Goal: Book appointment/travel/reservation

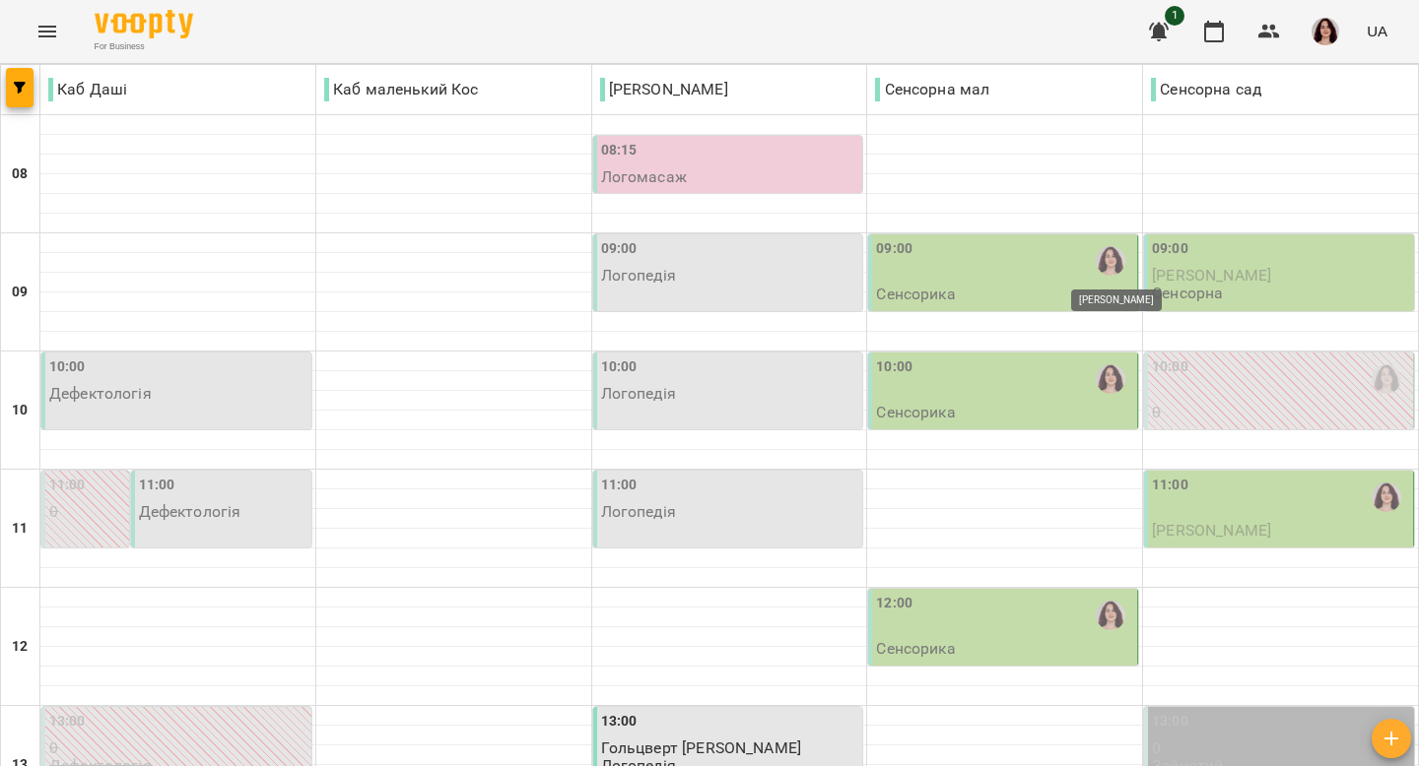
click at [1104, 259] on img "Ольга Крикун" at bounding box center [1110, 261] width 30 height 30
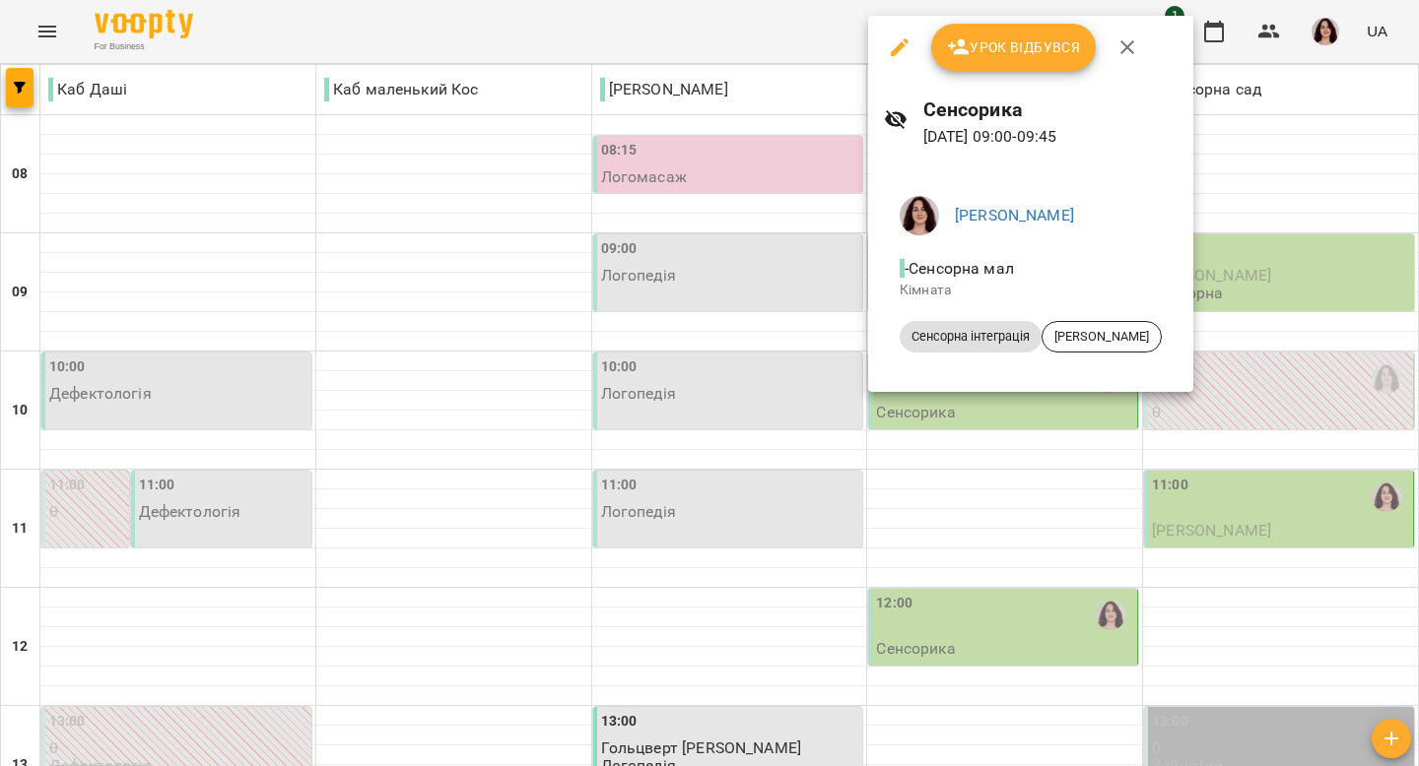
click at [1121, 52] on icon "button" at bounding box center [1127, 47] width 14 height 14
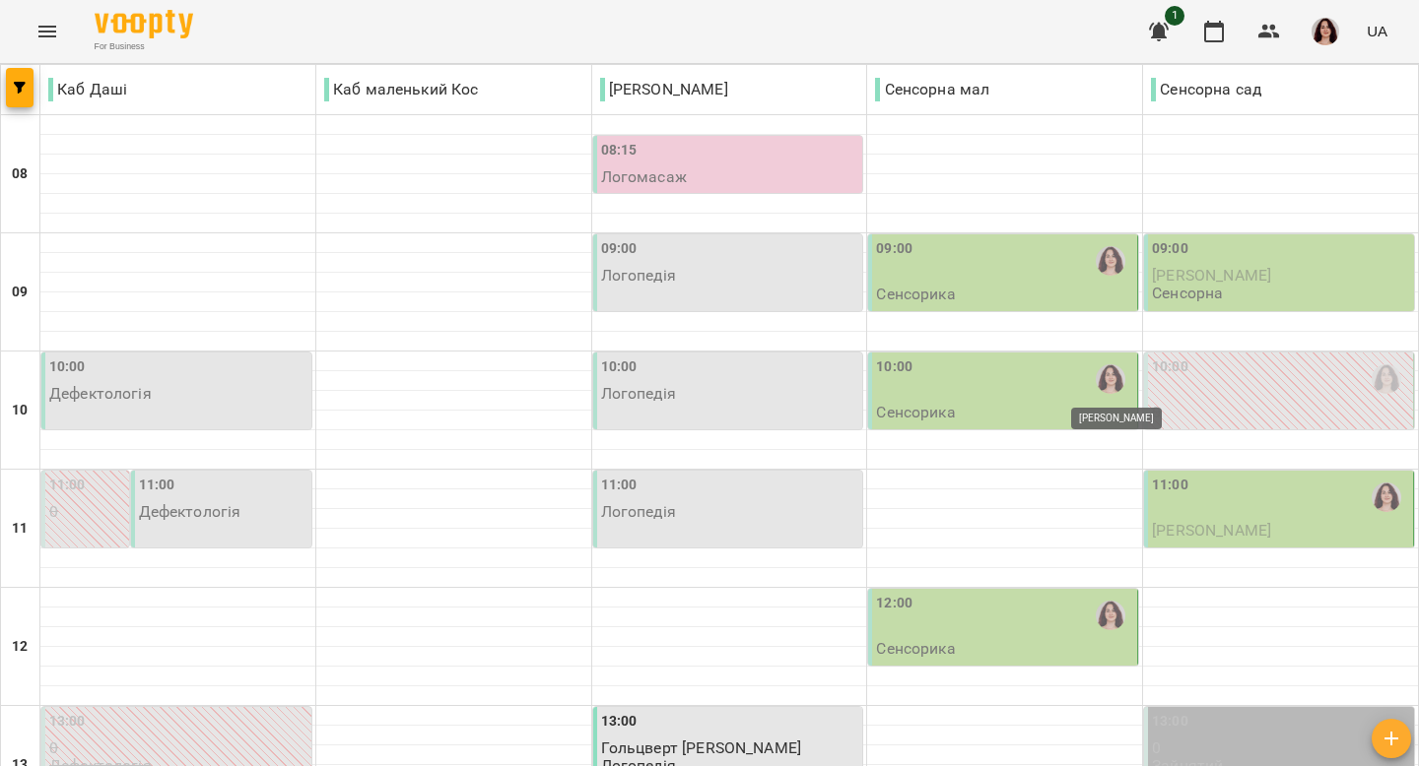
click at [1100, 380] on img "Ольга Крикун" at bounding box center [1110, 379] width 30 height 30
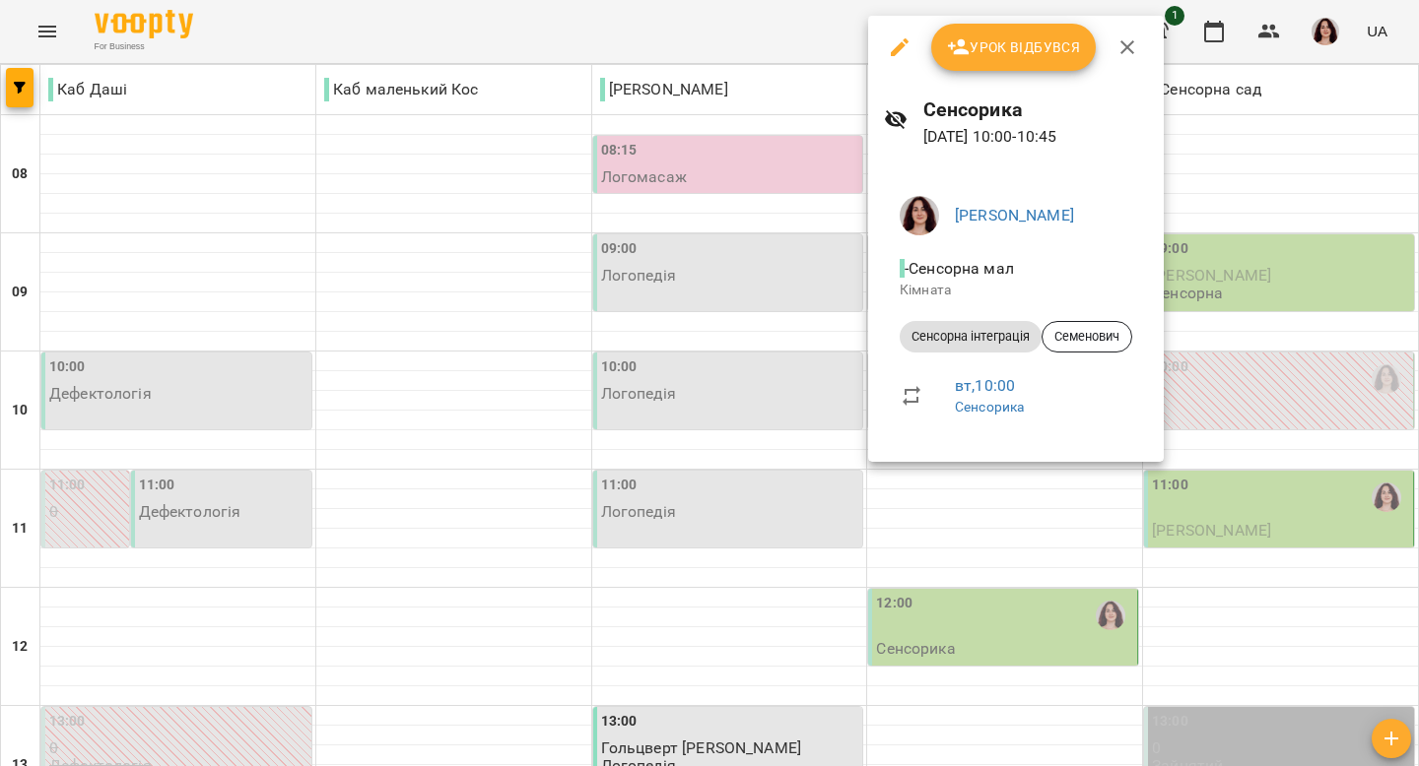
click at [1129, 46] on icon "button" at bounding box center [1127, 47] width 24 height 24
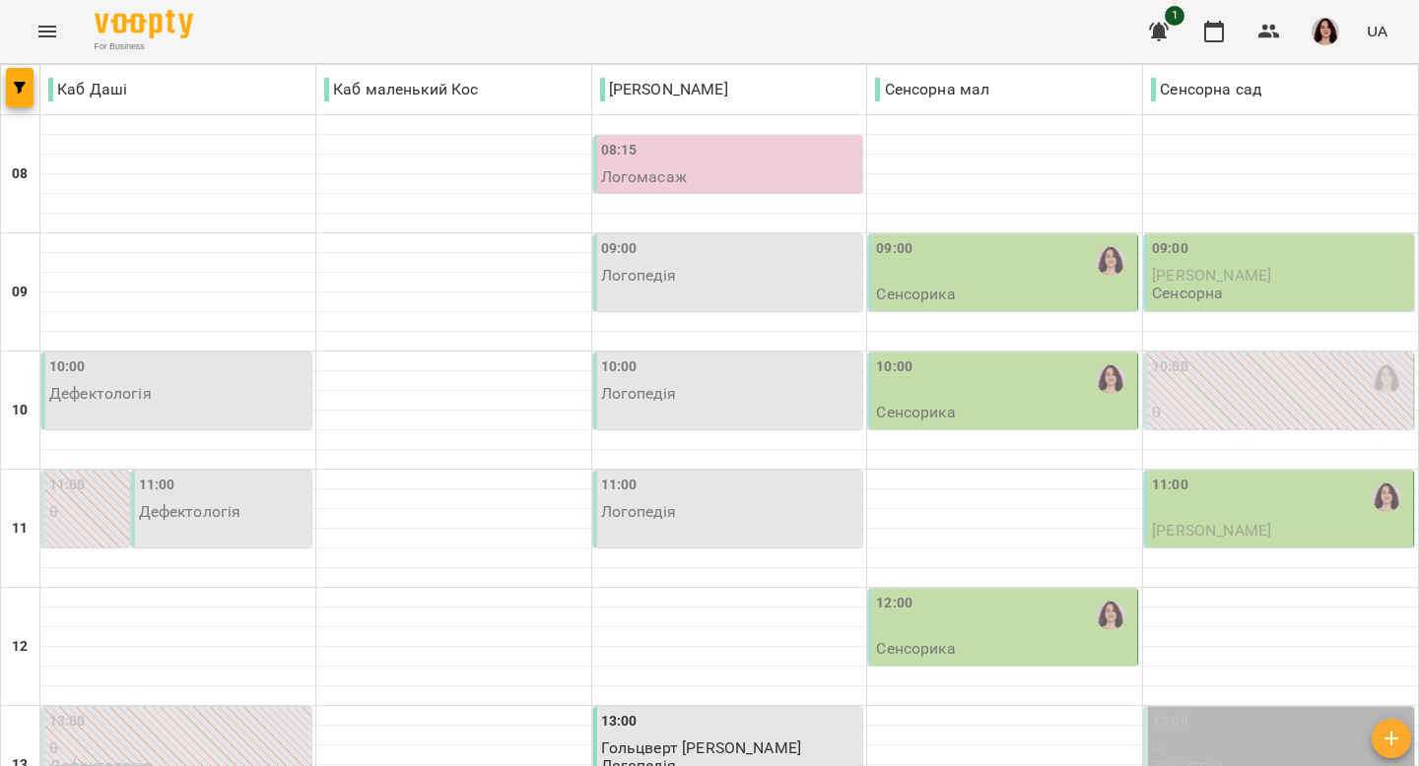
click at [1195, 514] on div "11:00" at bounding box center [1280, 497] width 257 height 45
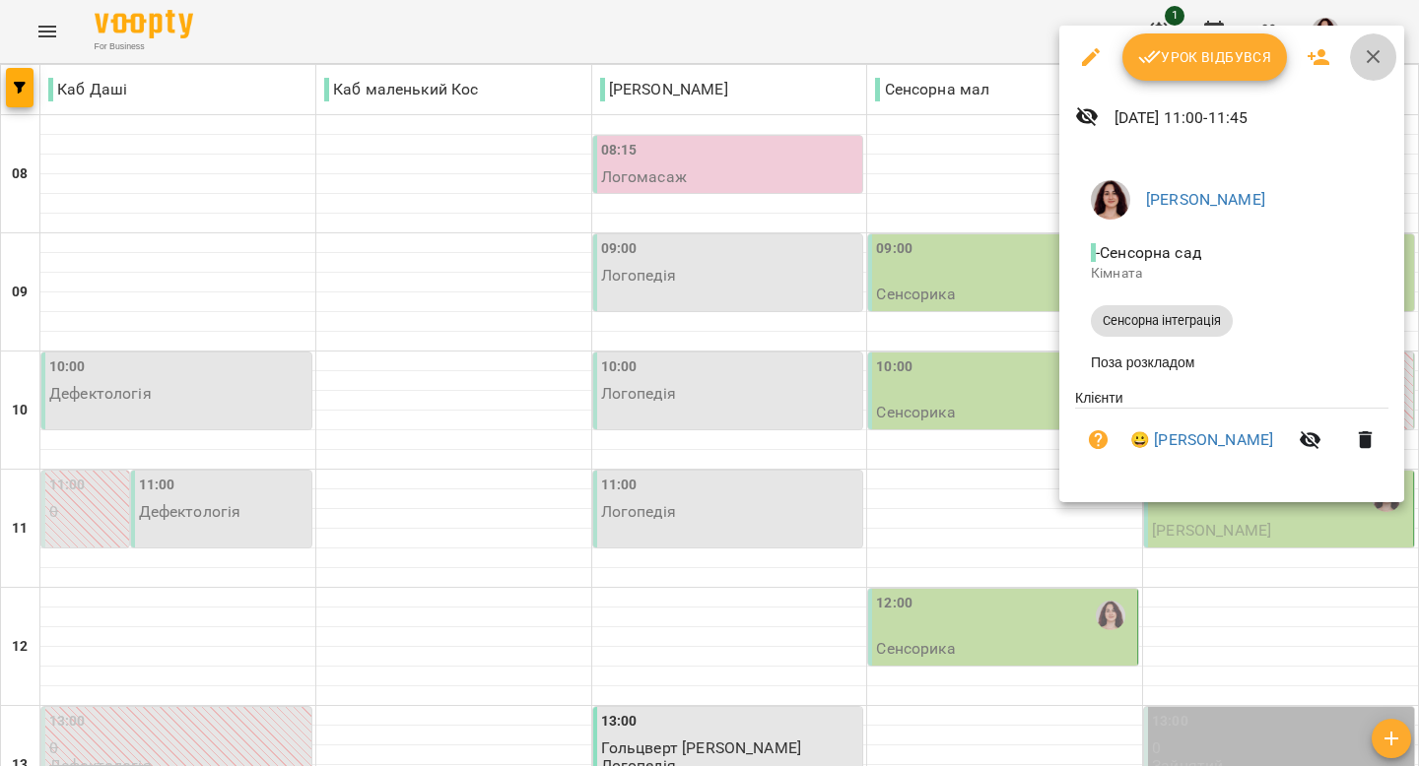
click at [1372, 60] on icon "button" at bounding box center [1373, 57] width 24 height 24
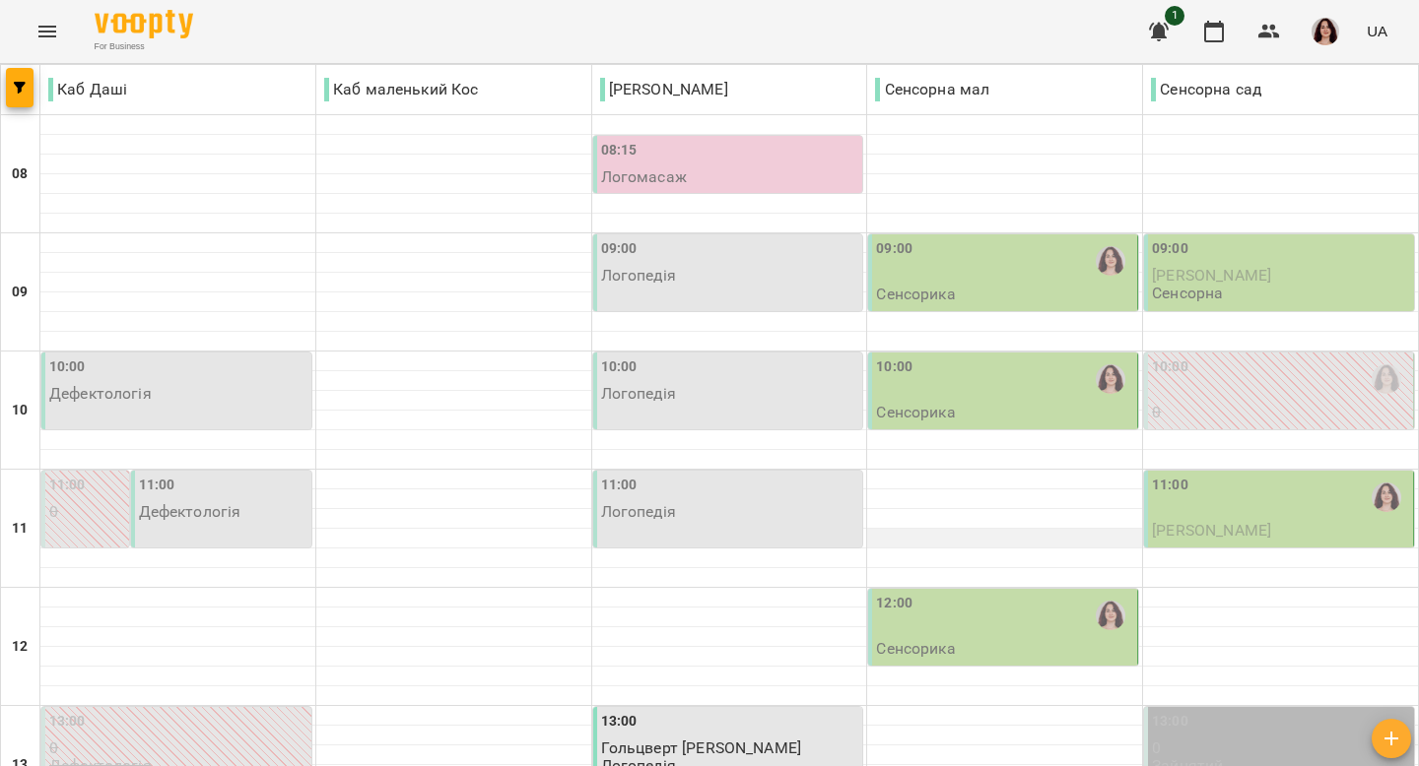
scroll to position [171, 0]
click at [1049, 593] on div "12:00" at bounding box center [1004, 615] width 257 height 45
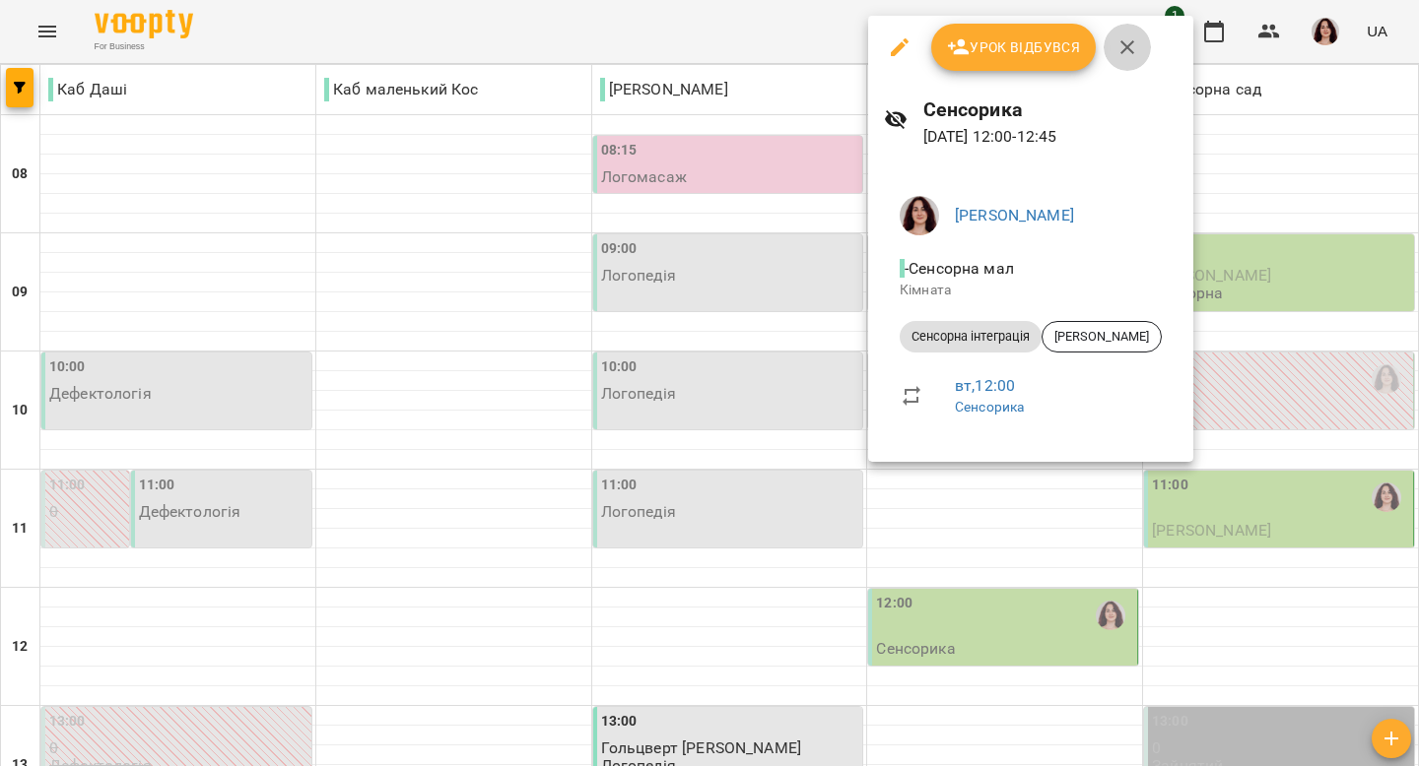
click at [1120, 53] on icon "button" at bounding box center [1127, 47] width 14 height 14
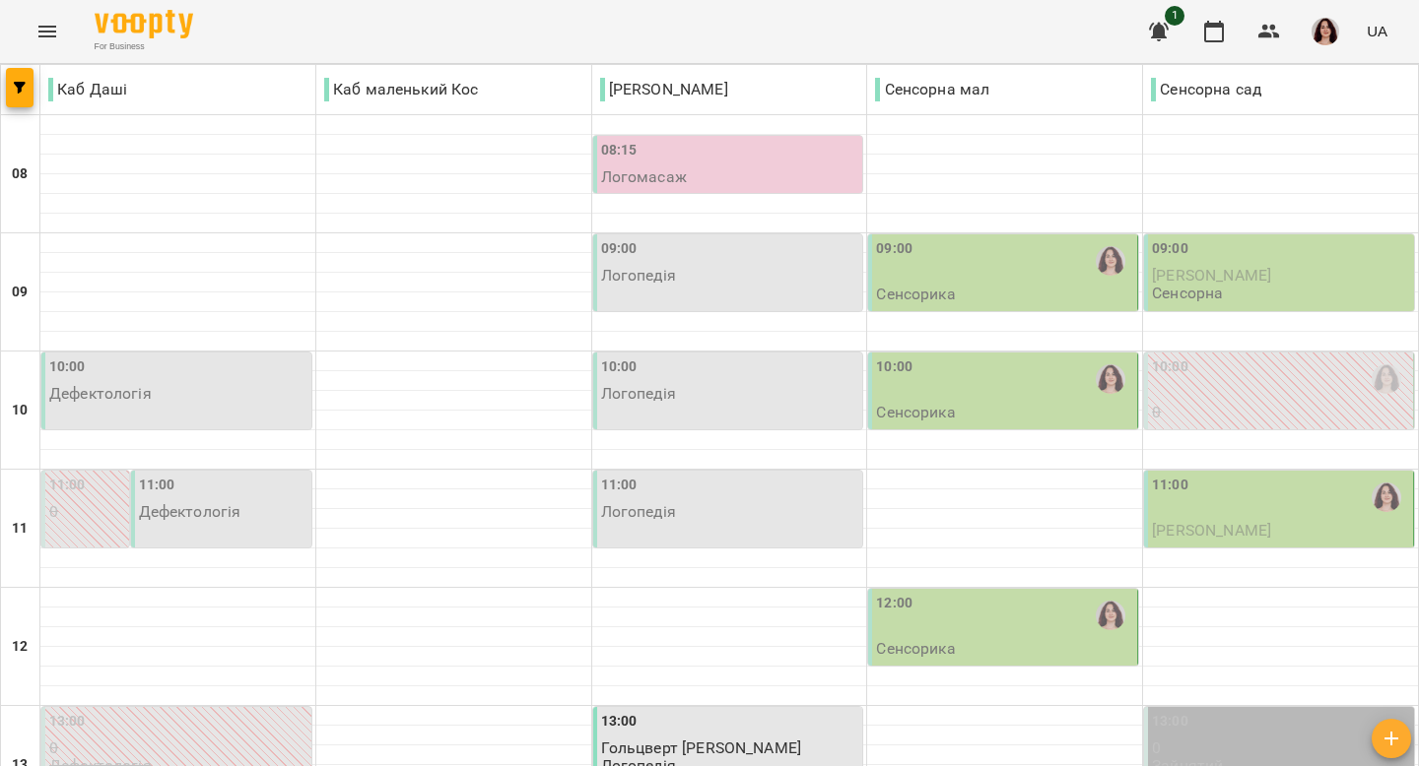
scroll to position [370, 0]
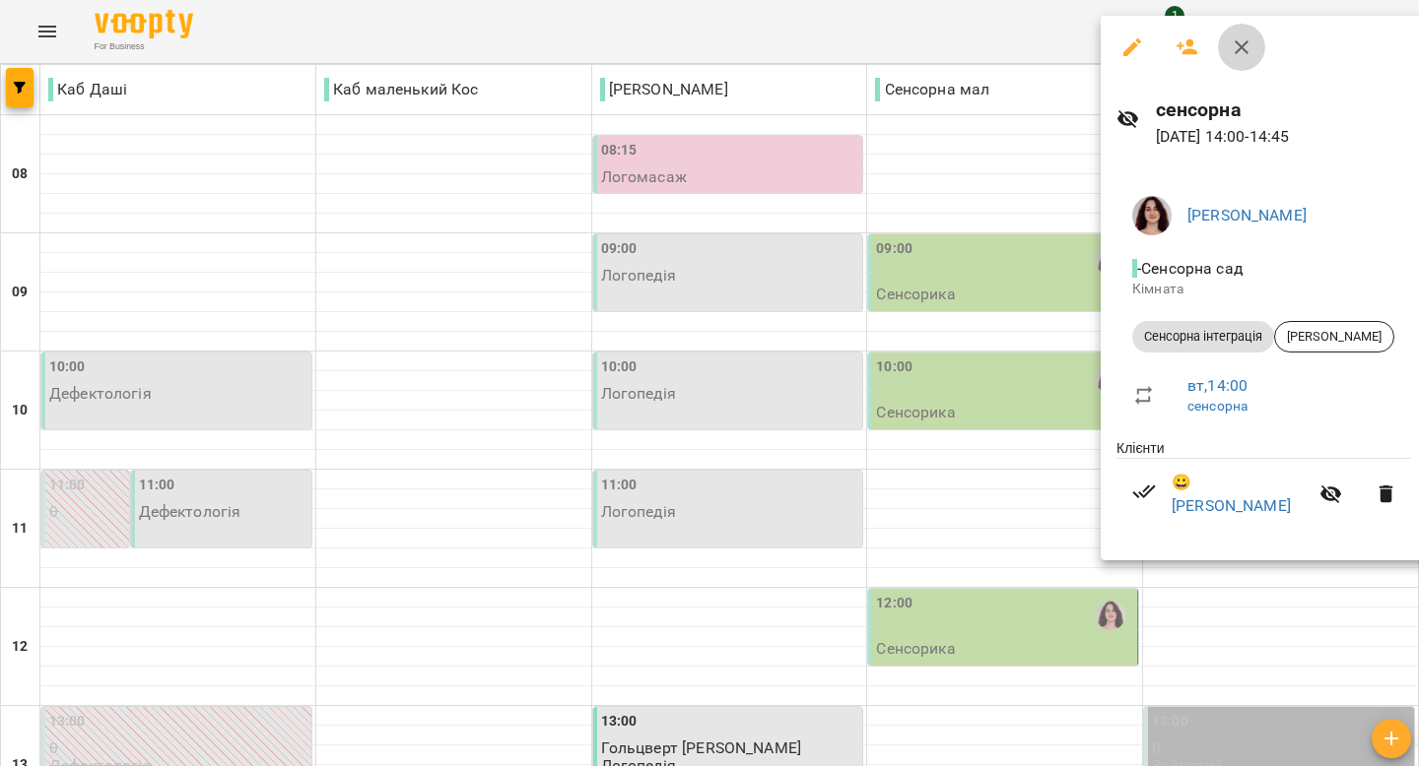
click at [1248, 46] on icon "button" at bounding box center [1241, 47] width 24 height 24
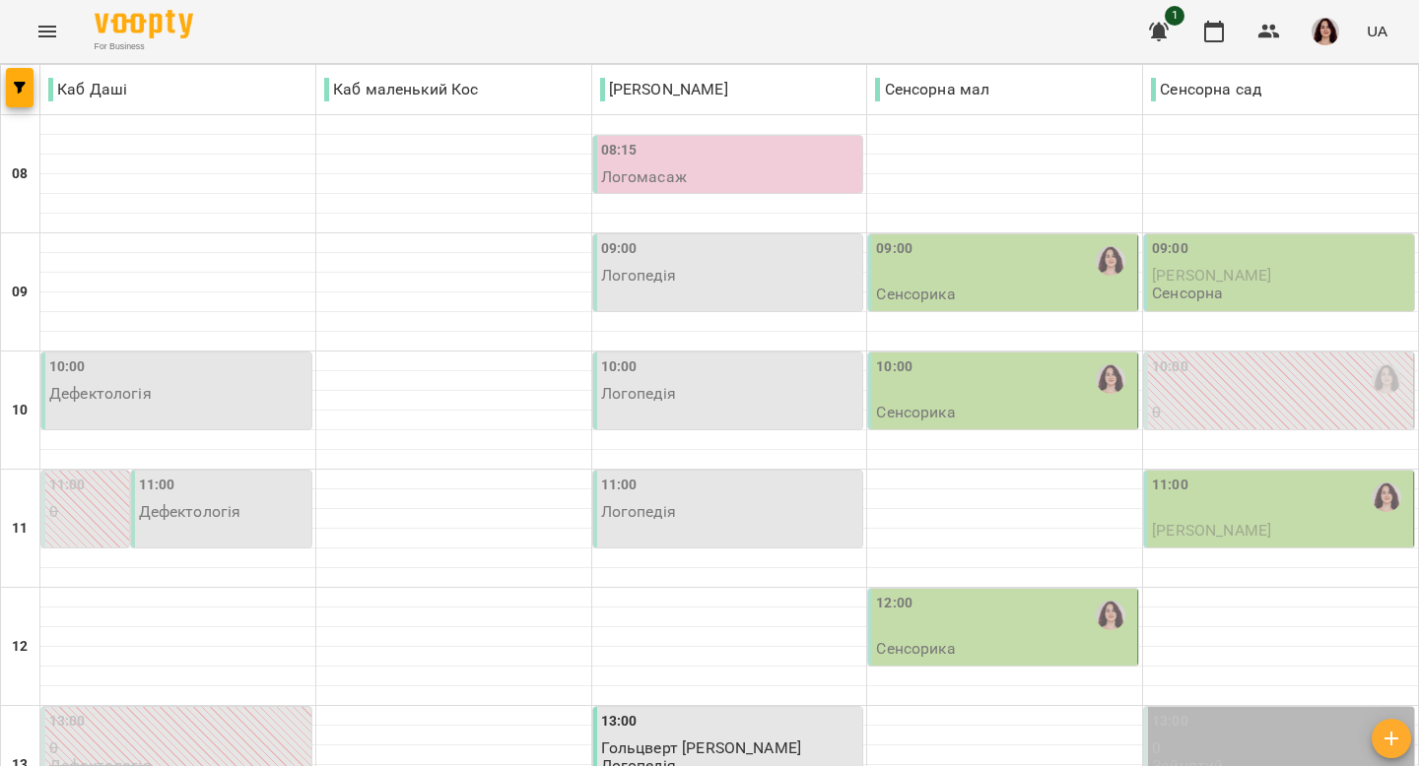
scroll to position [584, 0]
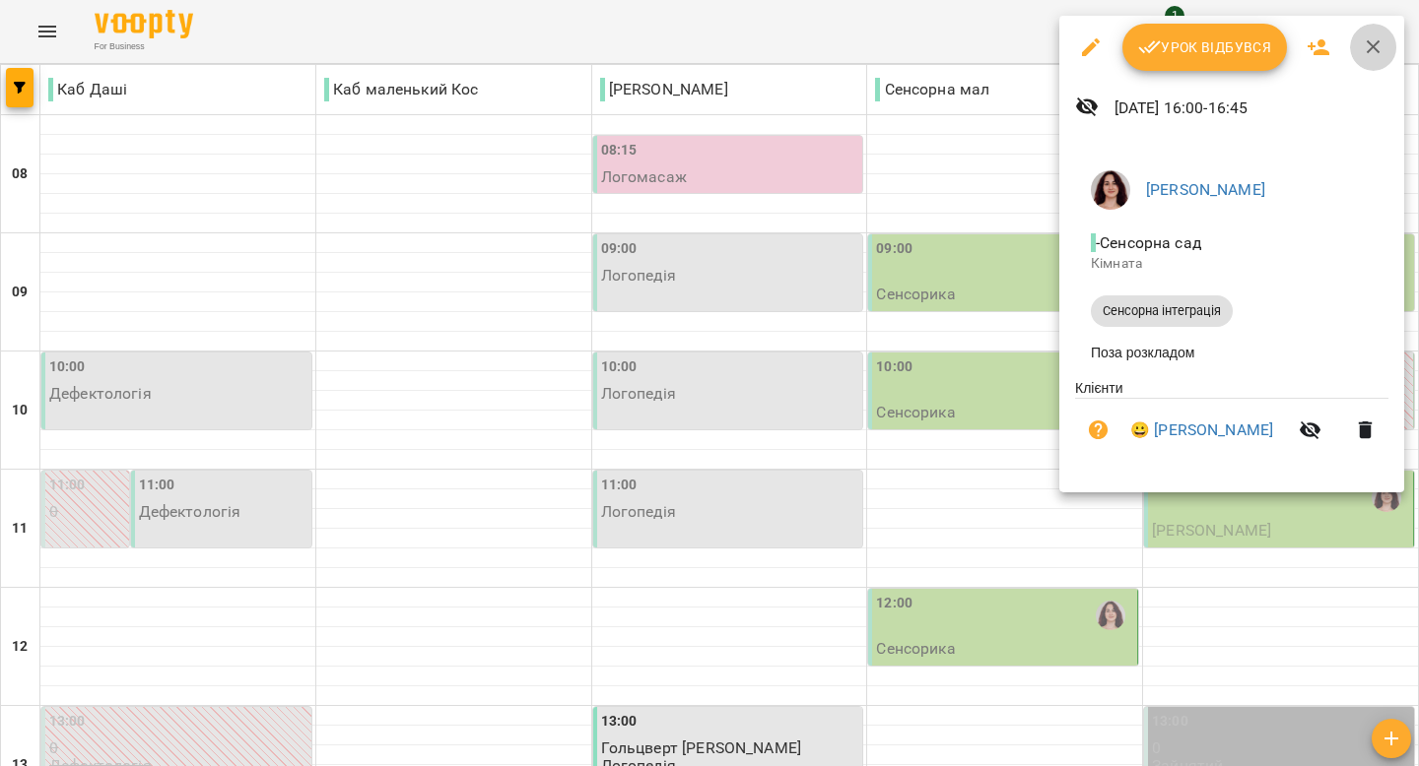
click at [1369, 44] on icon "button" at bounding box center [1373, 47] width 24 height 24
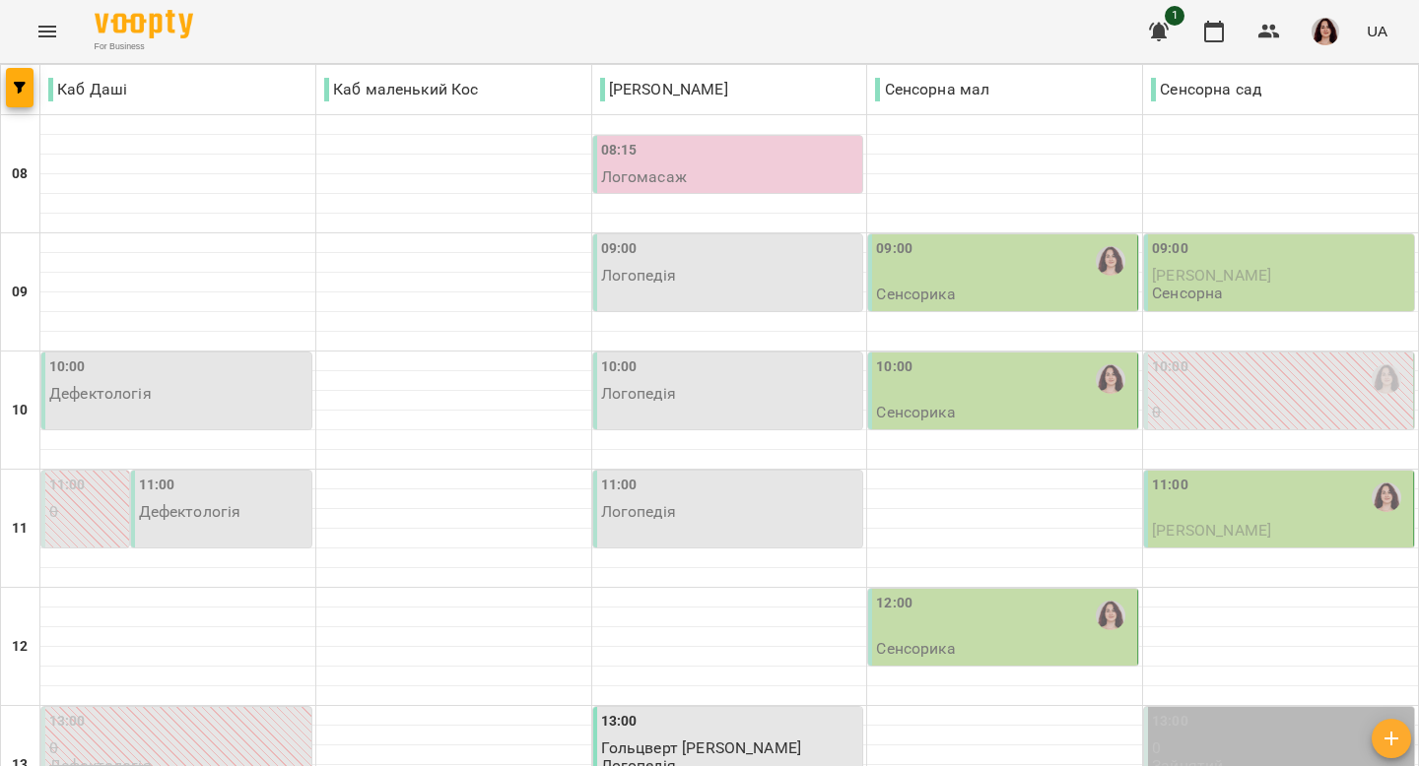
scroll to position [898, 0]
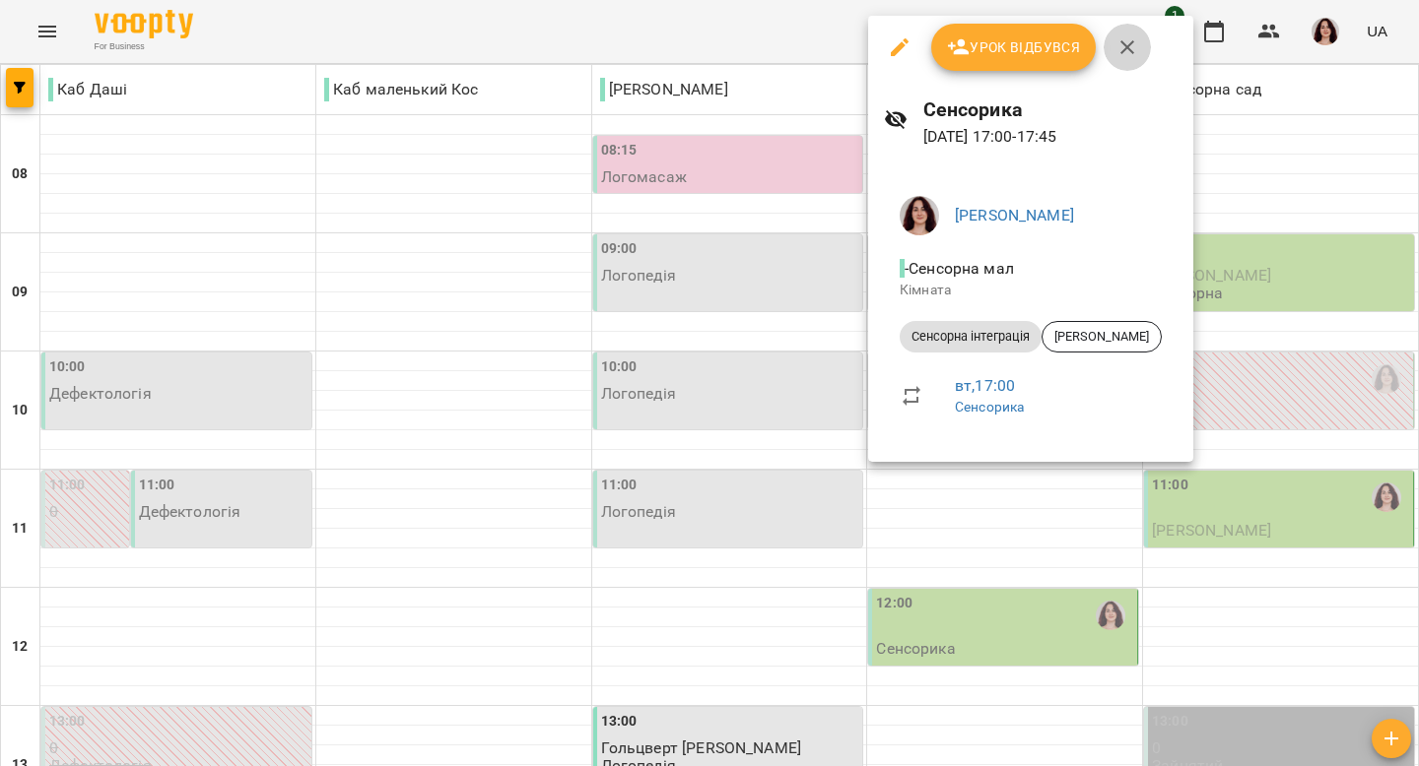
click at [1125, 45] on icon "button" at bounding box center [1127, 47] width 24 height 24
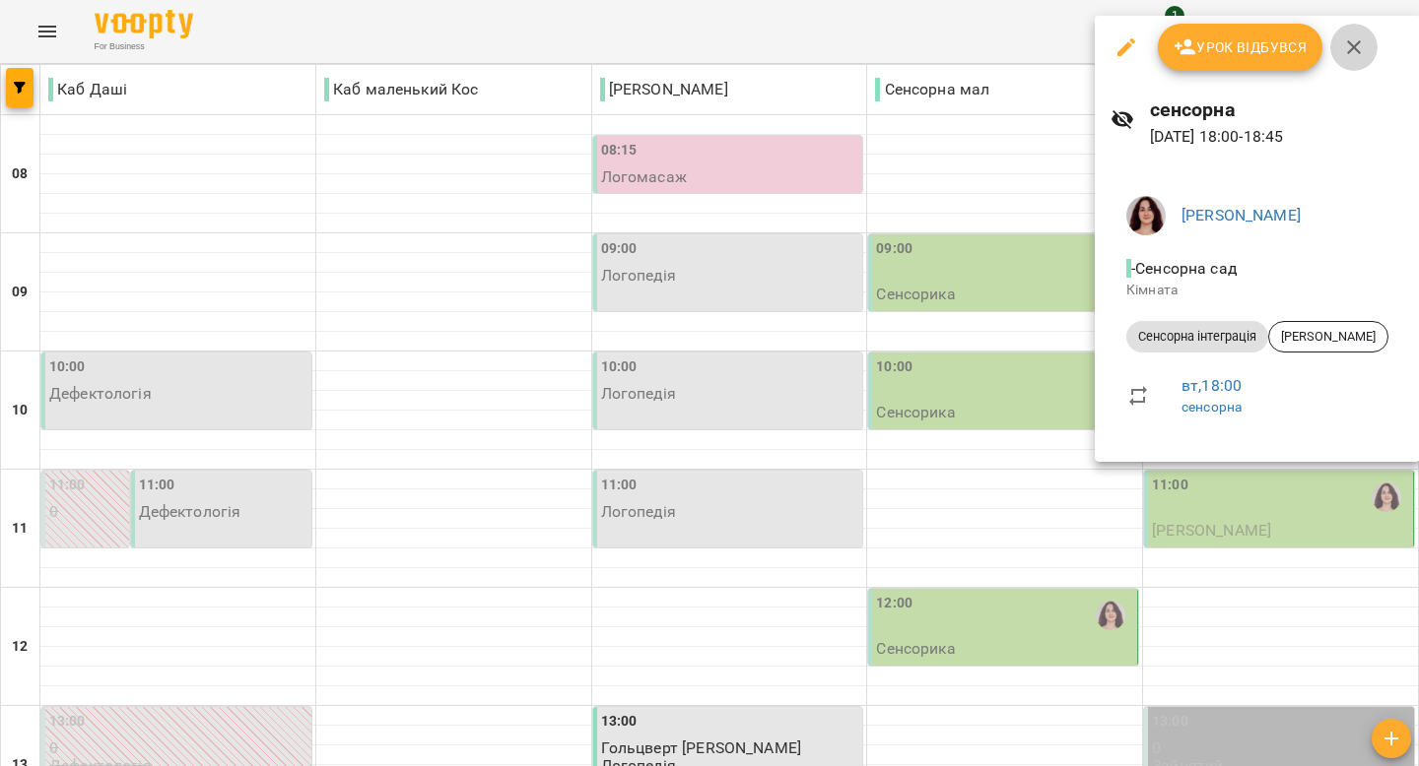
click at [1352, 38] on icon "button" at bounding box center [1354, 47] width 24 height 24
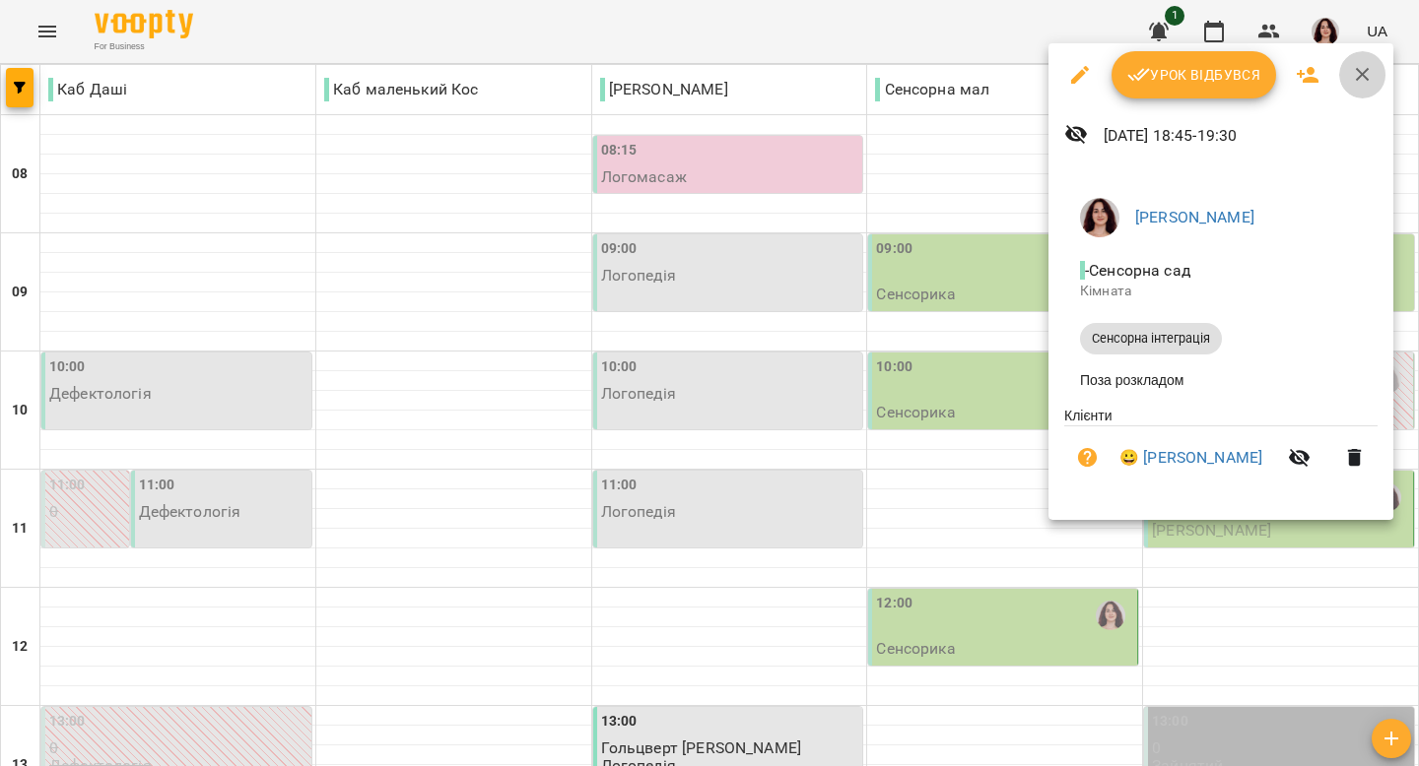
click at [1371, 78] on icon "button" at bounding box center [1363, 75] width 24 height 24
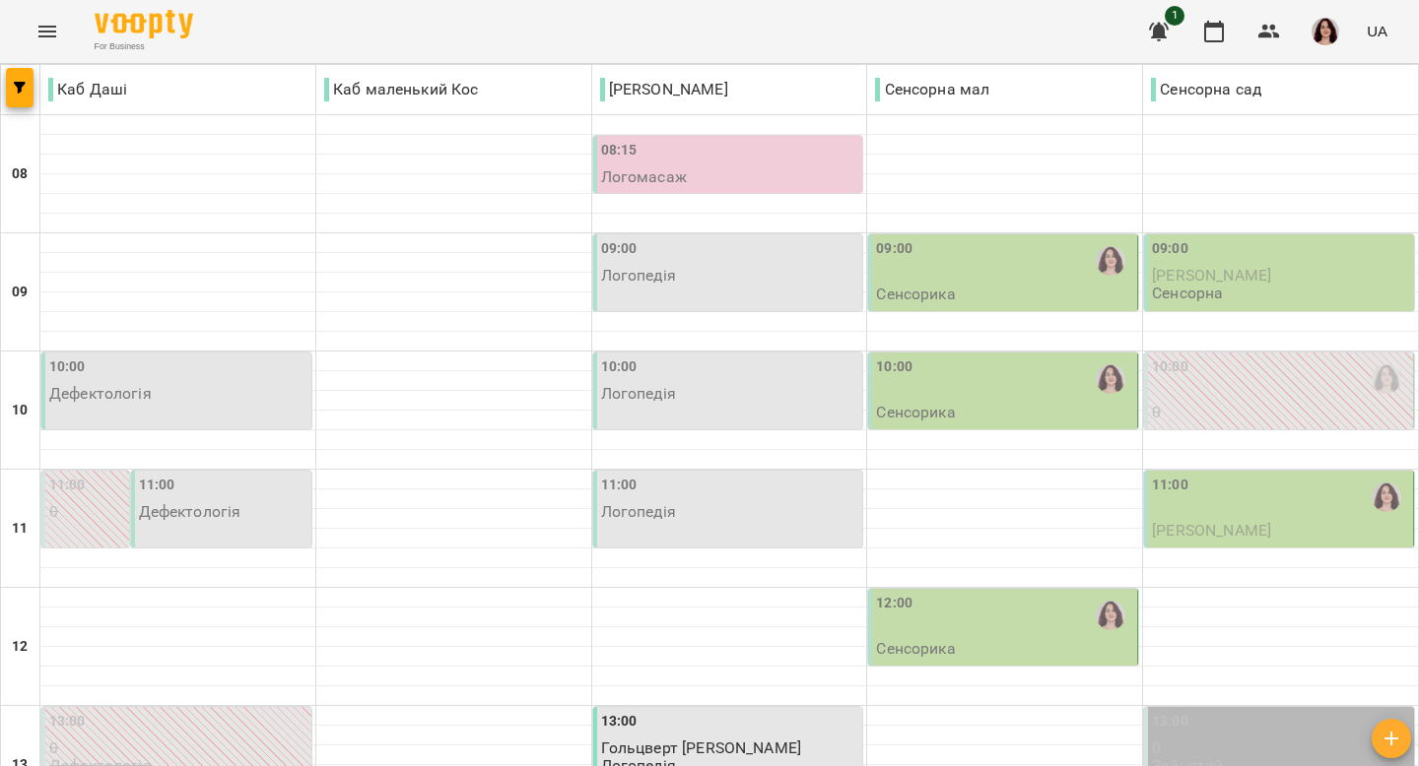
click at [1331, 22] on img "button" at bounding box center [1325, 32] width 28 height 28
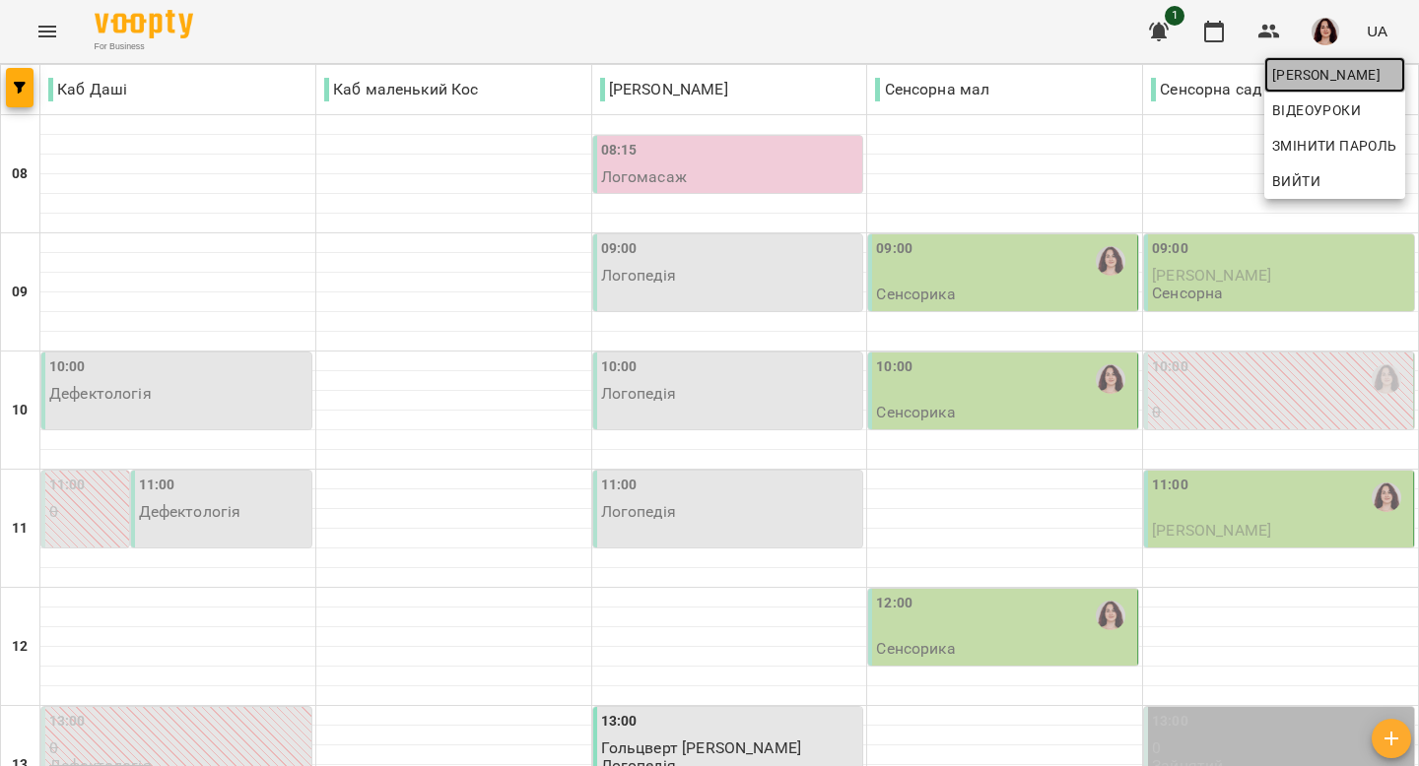
click at [1321, 71] on span "[PERSON_NAME]" at bounding box center [1334, 75] width 125 height 24
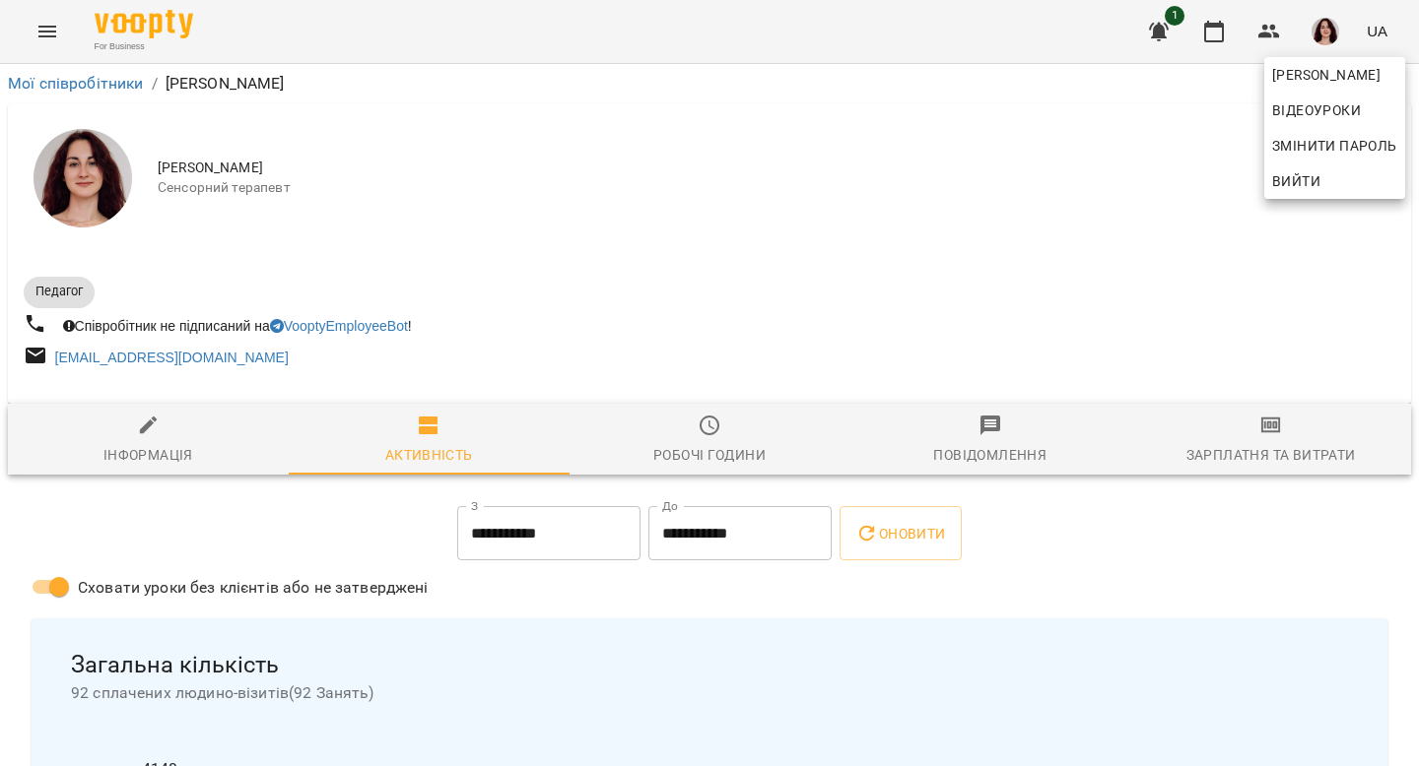
click at [151, 441] on div at bounding box center [709, 383] width 1419 height 766
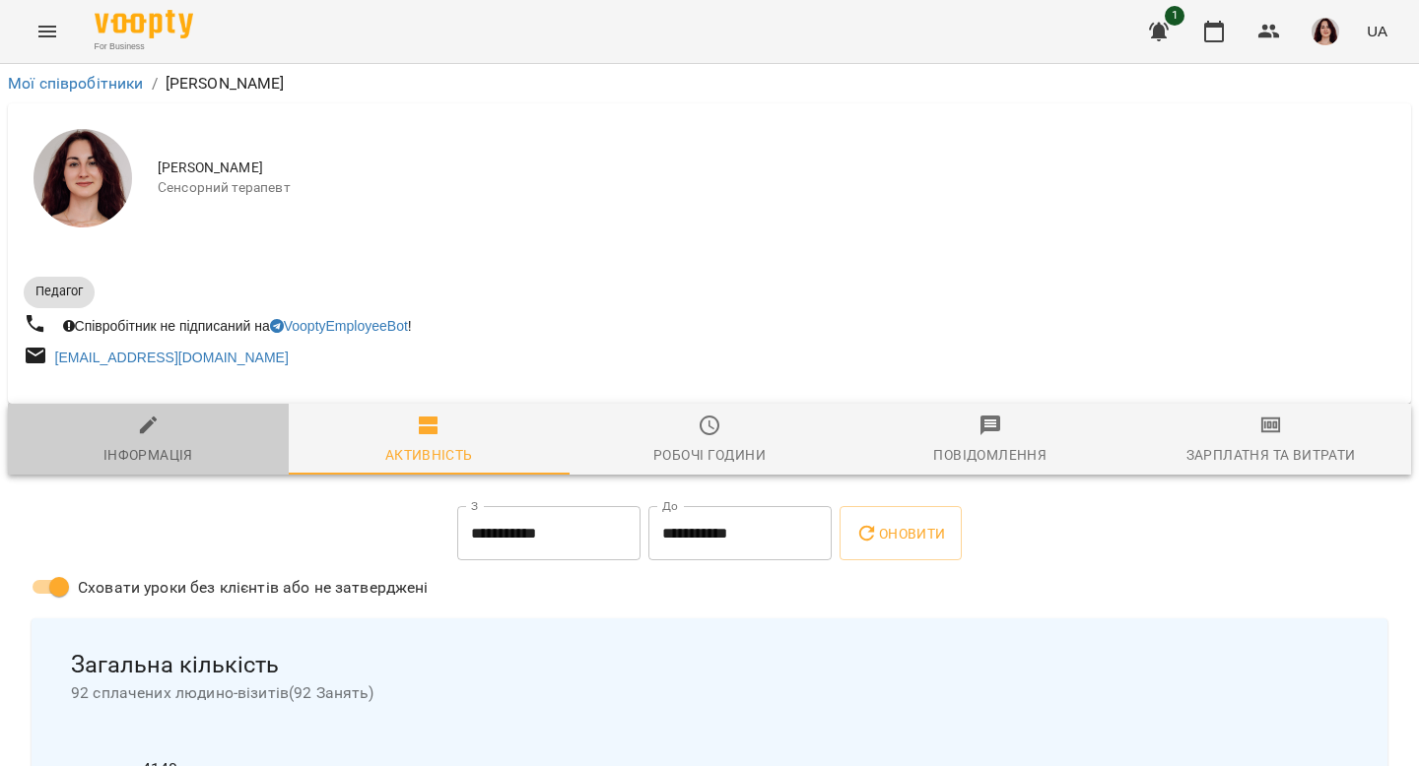
click at [140, 437] on icon "button" at bounding box center [149, 426] width 24 height 24
select select "**"
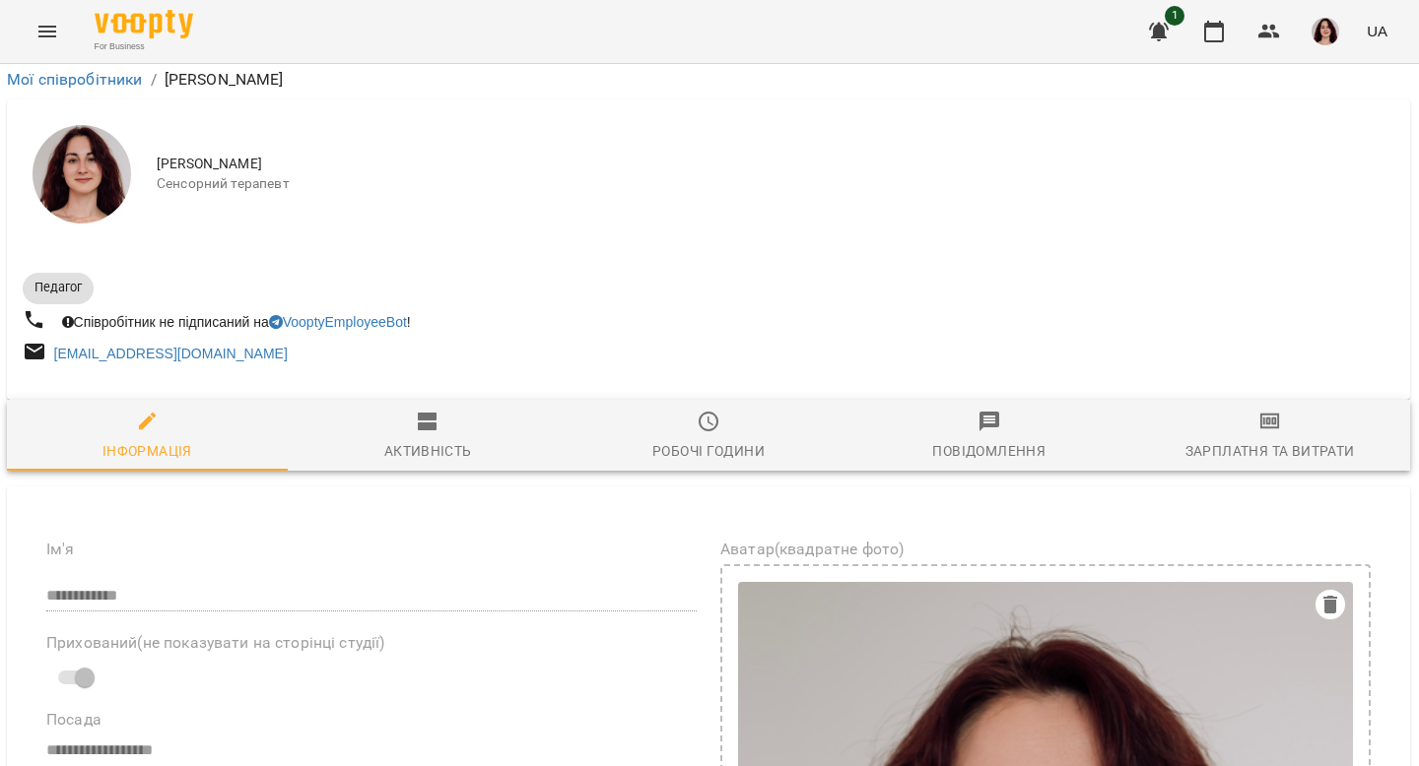
scroll to position [0, 1]
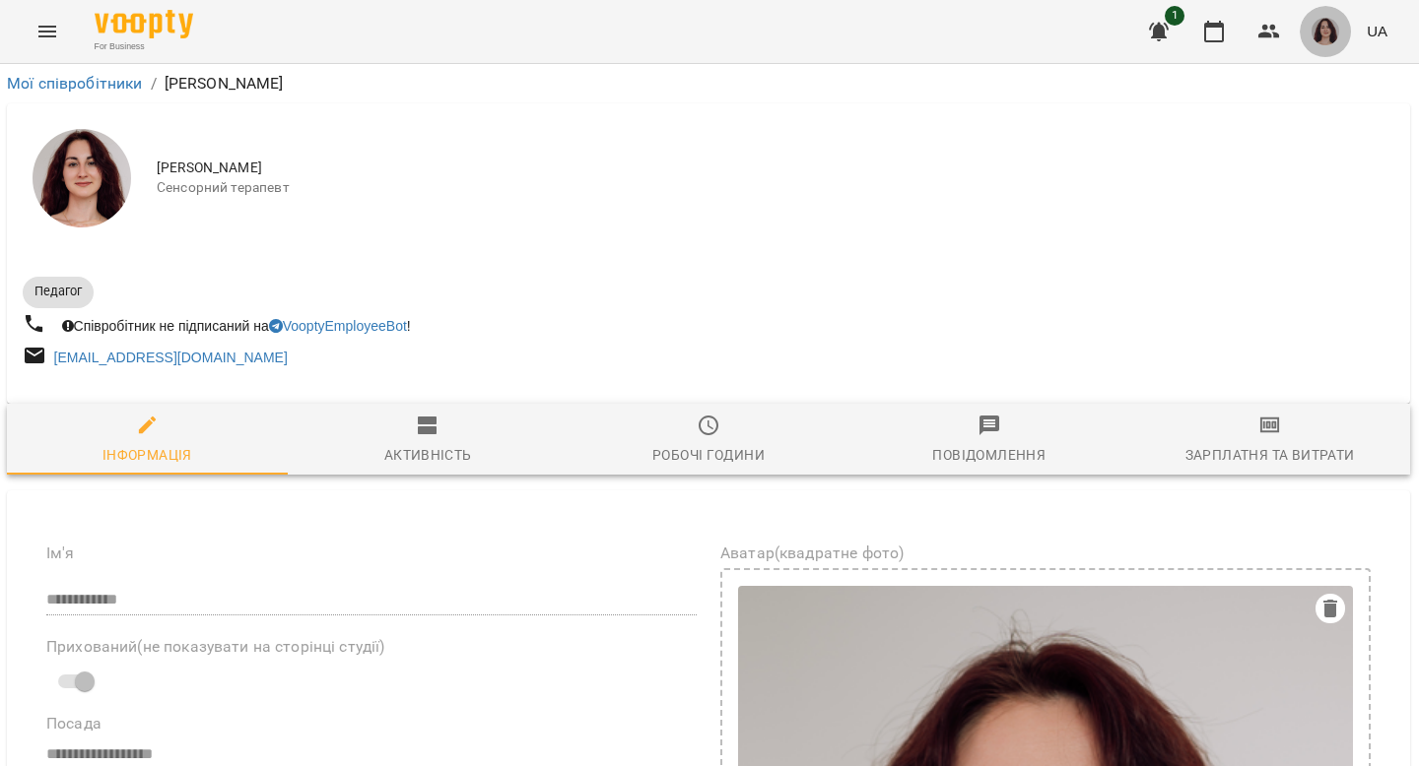
click at [1324, 39] on img "button" at bounding box center [1325, 32] width 28 height 28
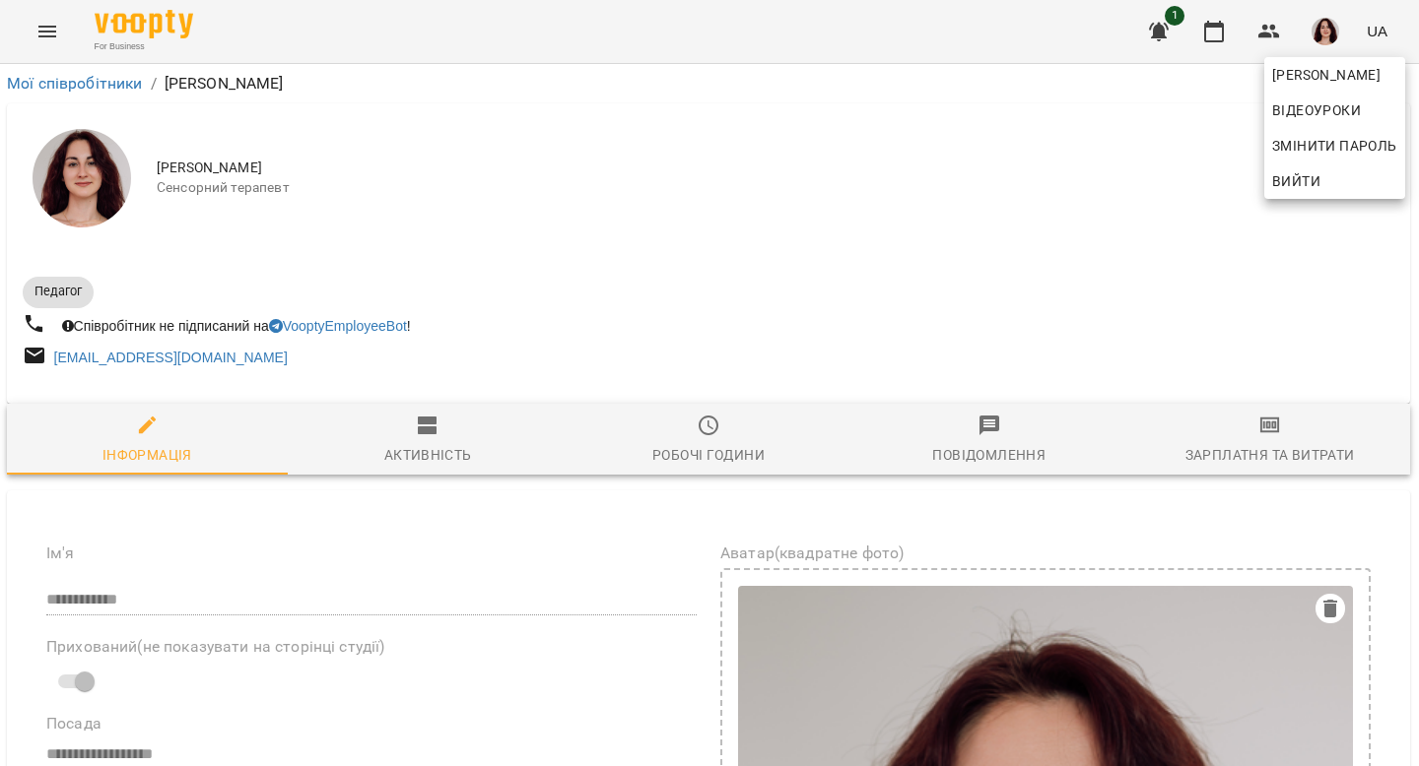
click at [1021, 208] on div at bounding box center [709, 383] width 1419 height 766
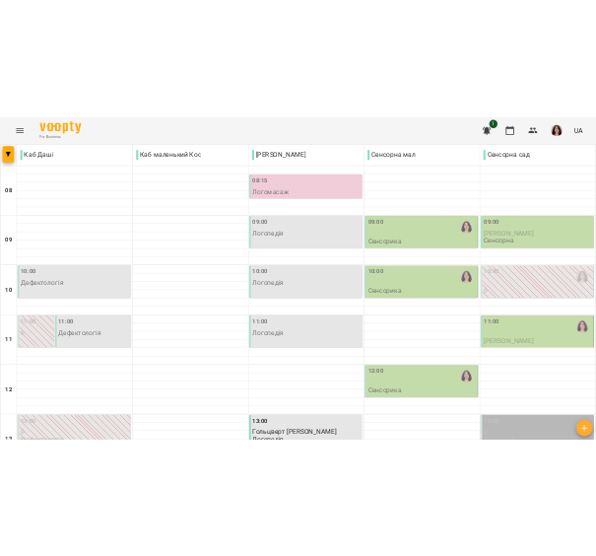
scroll to position [898, 0]
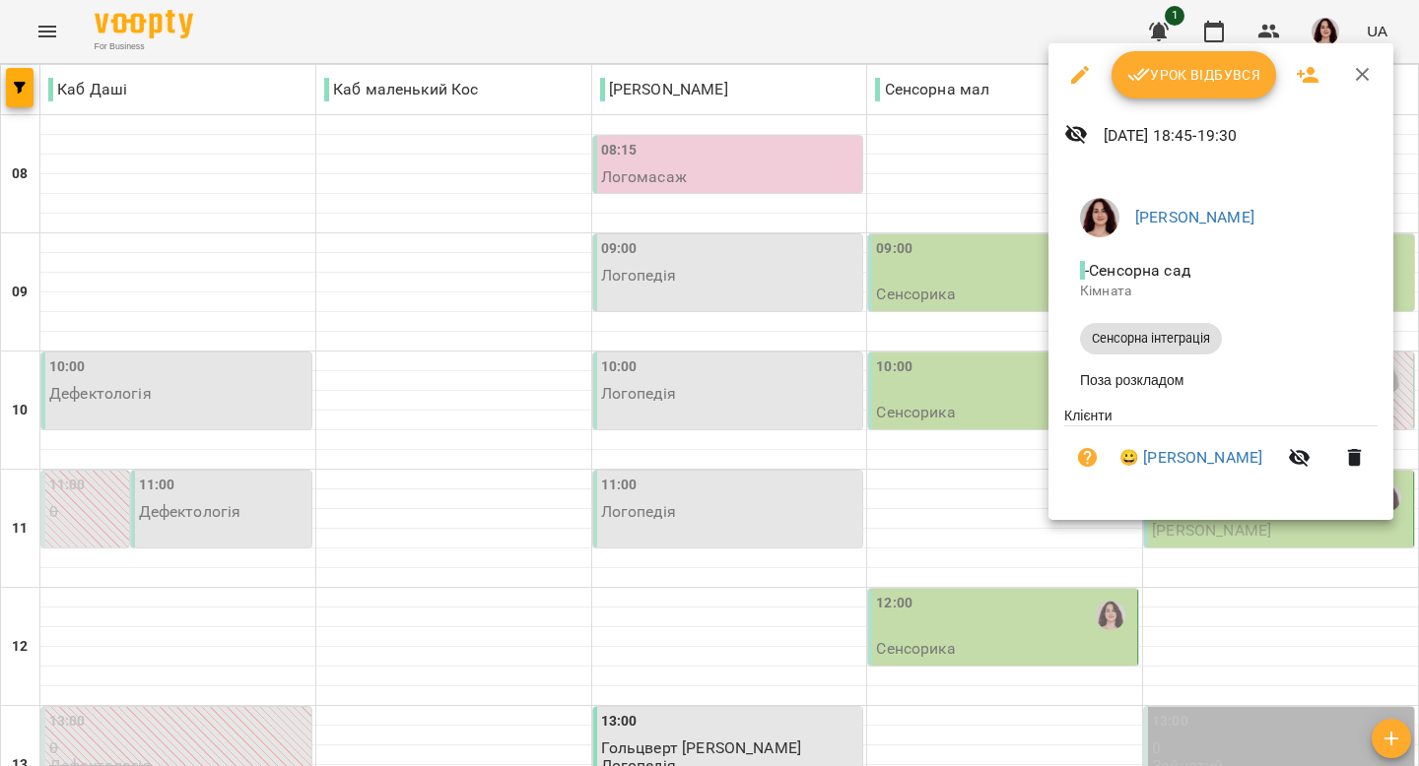
click at [1087, 543] on div at bounding box center [709, 383] width 1419 height 766
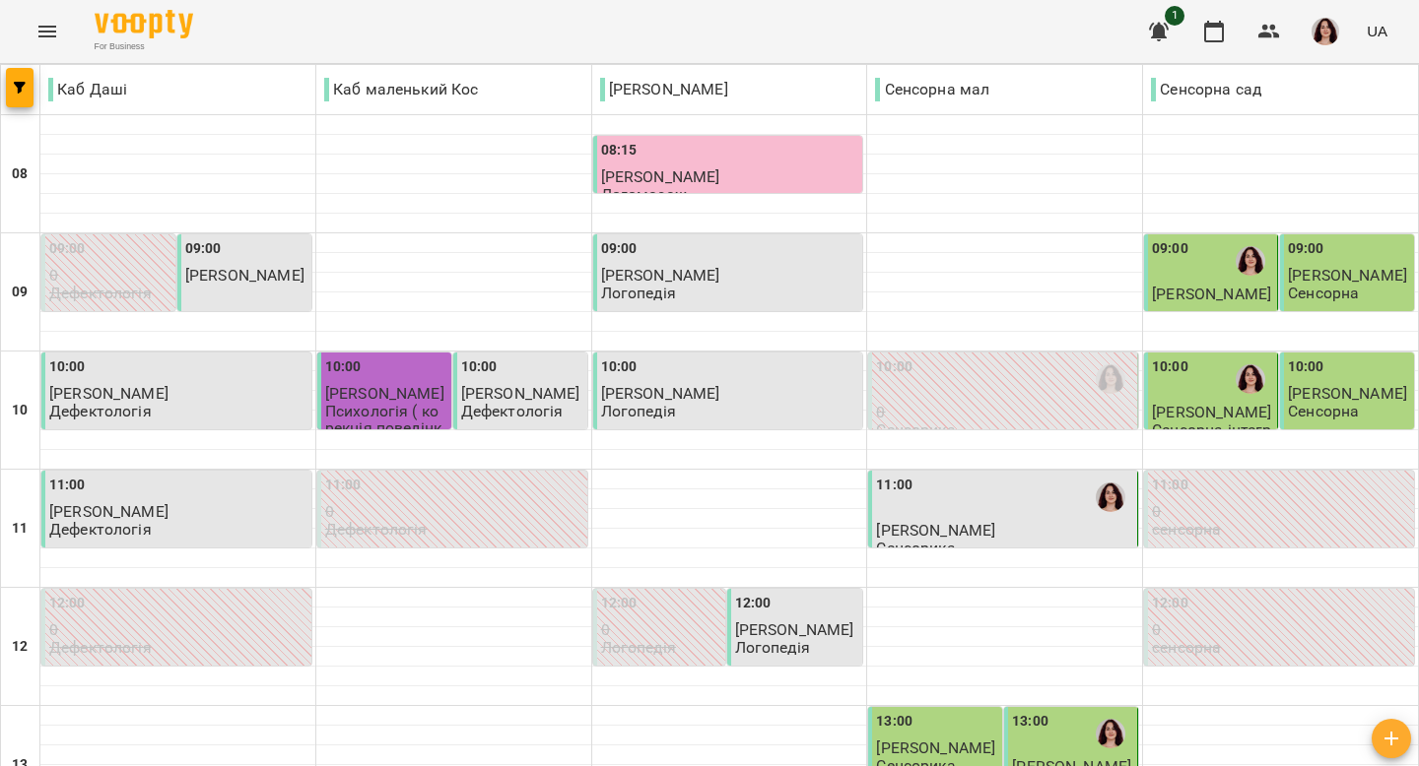
scroll to position [177, 0]
